Goal: Information Seeking & Learning: Understand process/instructions

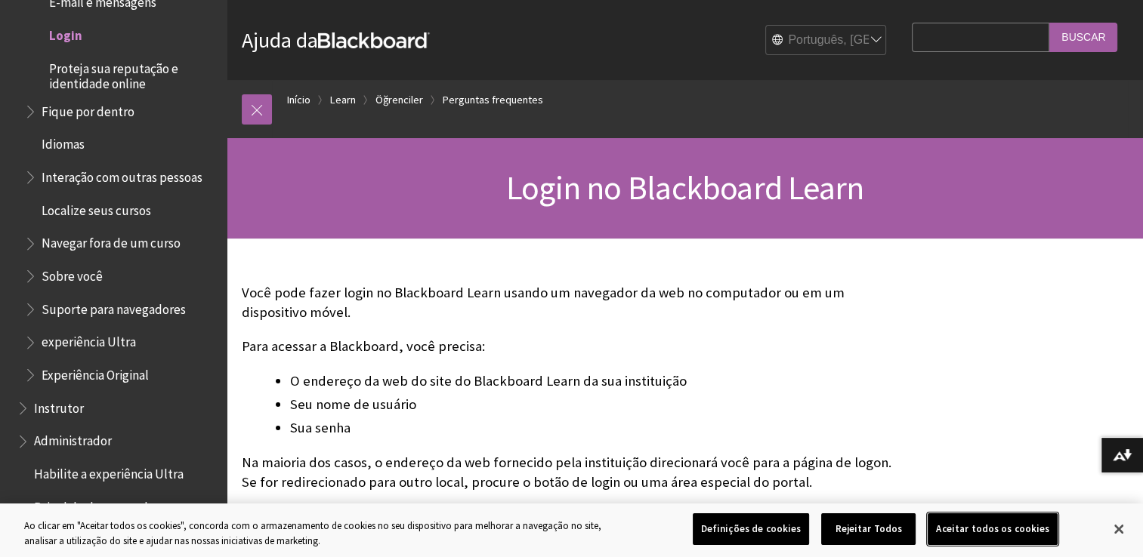
click at [980, 526] on button "Aceitar todos os cookies" at bounding box center [992, 530] width 130 height 32
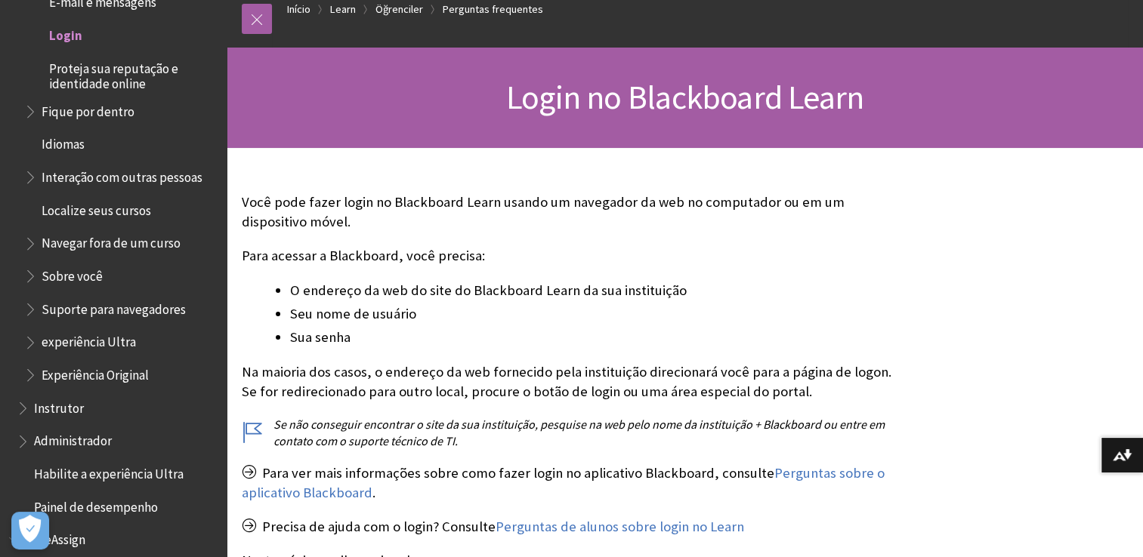
scroll to position [121, 0]
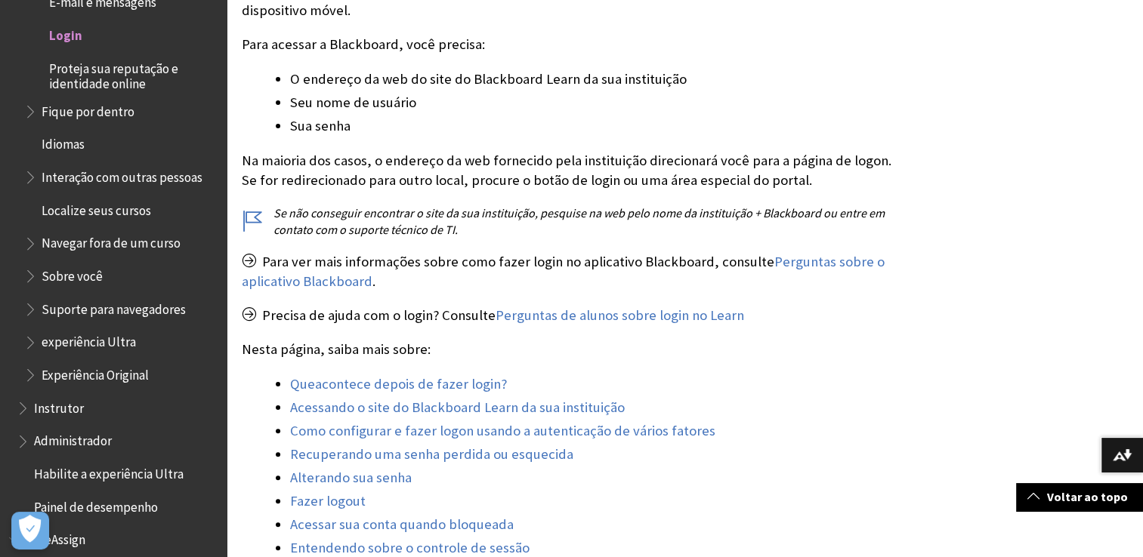
scroll to position [332, 0]
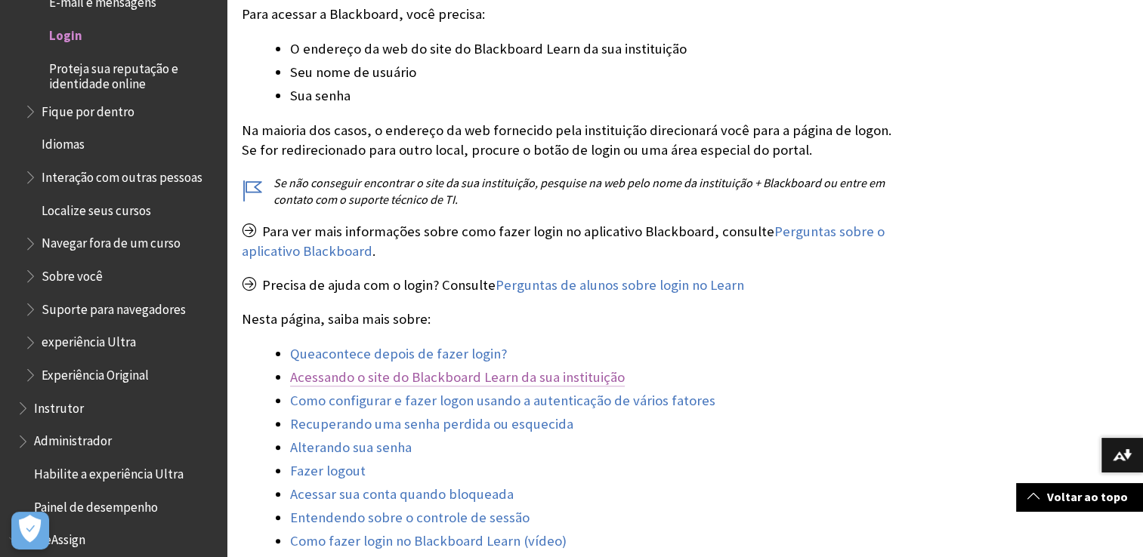
click at [602, 379] on link "Acessando o site do Blackboard Learn da sua instituição" at bounding box center [457, 378] width 335 height 18
click at [592, 375] on link "Acessando o site do Blackboard Learn da sua instituição" at bounding box center [457, 378] width 335 height 18
drag, startPoint x: 756, startPoint y: 185, endPoint x: 818, endPoint y: 183, distance: 62.0
click at [818, 183] on p "Se não conseguir encontrar o site da sua instituição, pesquise na web pelo nome…" at bounding box center [573, 191] width 662 height 34
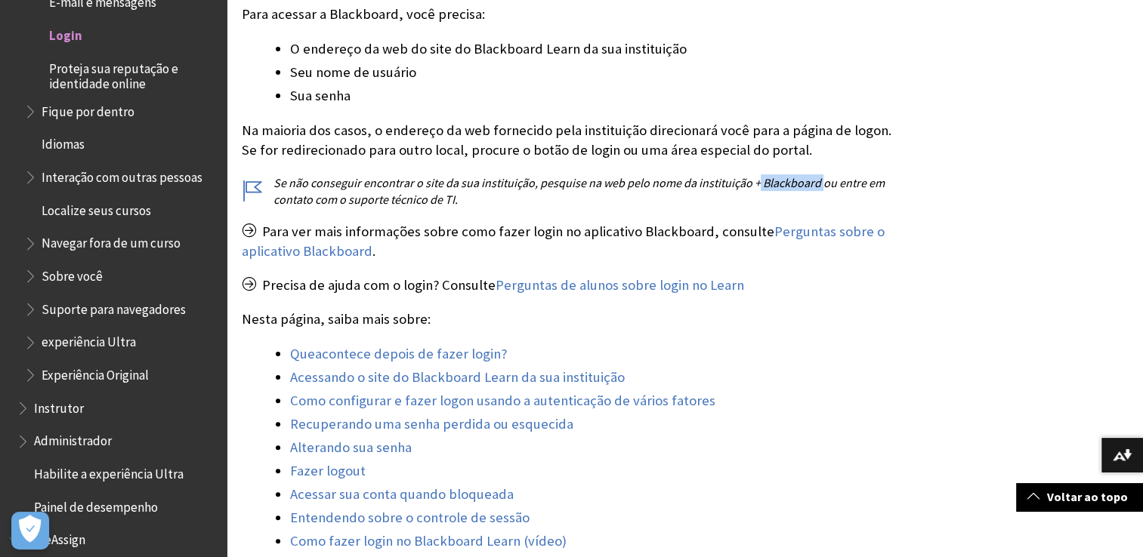
copy p "Blackboard"
